Goal: Task Accomplishment & Management: Manage account settings

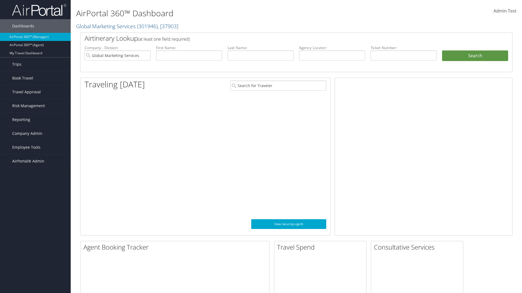
click at [35, 134] on span "Company Admin" at bounding box center [27, 134] width 30 height 14
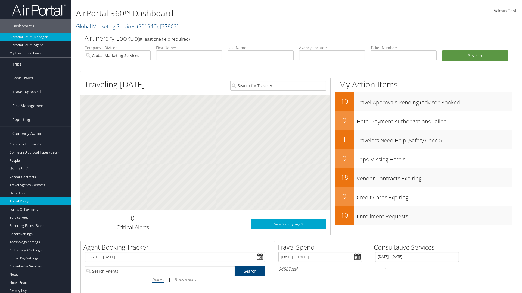
click at [35, 202] on link "Travel Policy" at bounding box center [35, 202] width 71 height 8
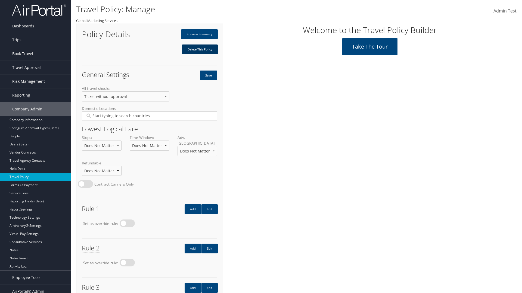
click at [199, 49] on link "Delete This Policy" at bounding box center [200, 50] width 36 height 10
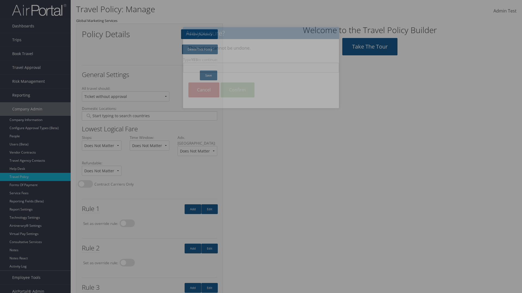
click at [261, 68] on input "Type YES to continue:" at bounding box center [261, 68] width 156 height 10
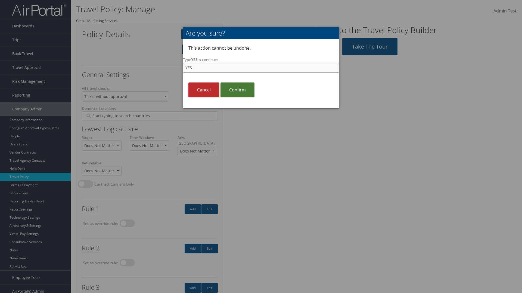
type input "YES"
click at [237, 90] on link "Confirm" at bounding box center [237, 90] width 34 height 15
